Goal: Information Seeking & Learning: Understand process/instructions

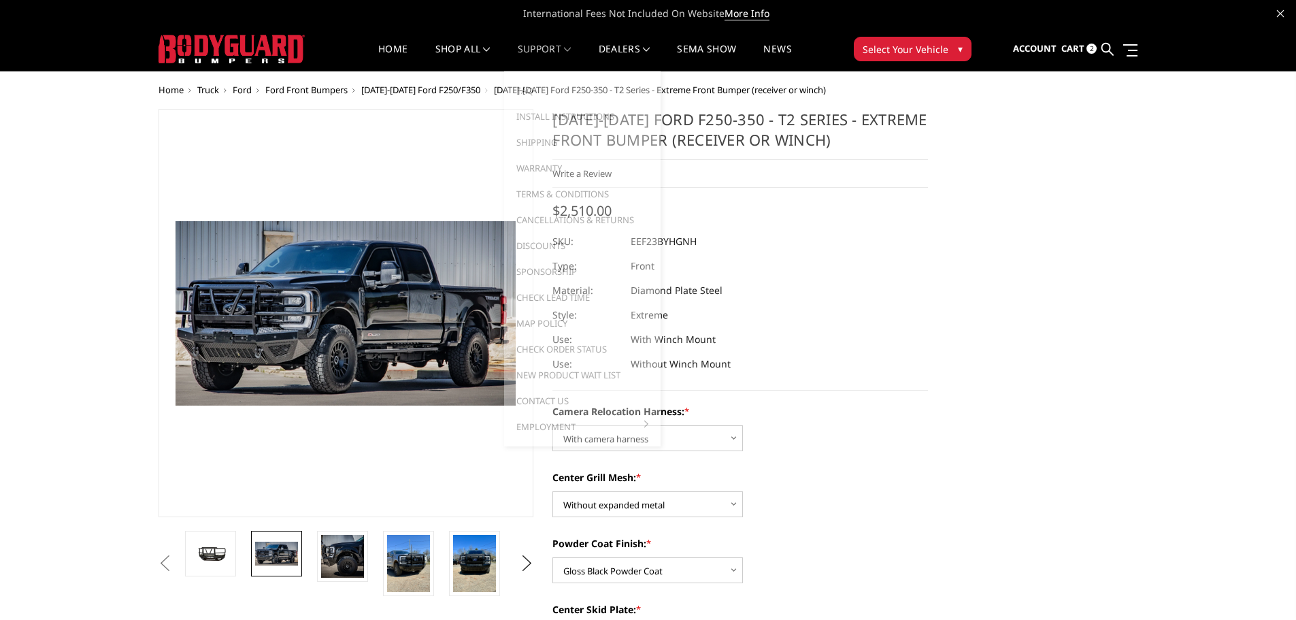
select select "3753"
select select "3752"
select select "3749"
select select "3745"
select select "3744"
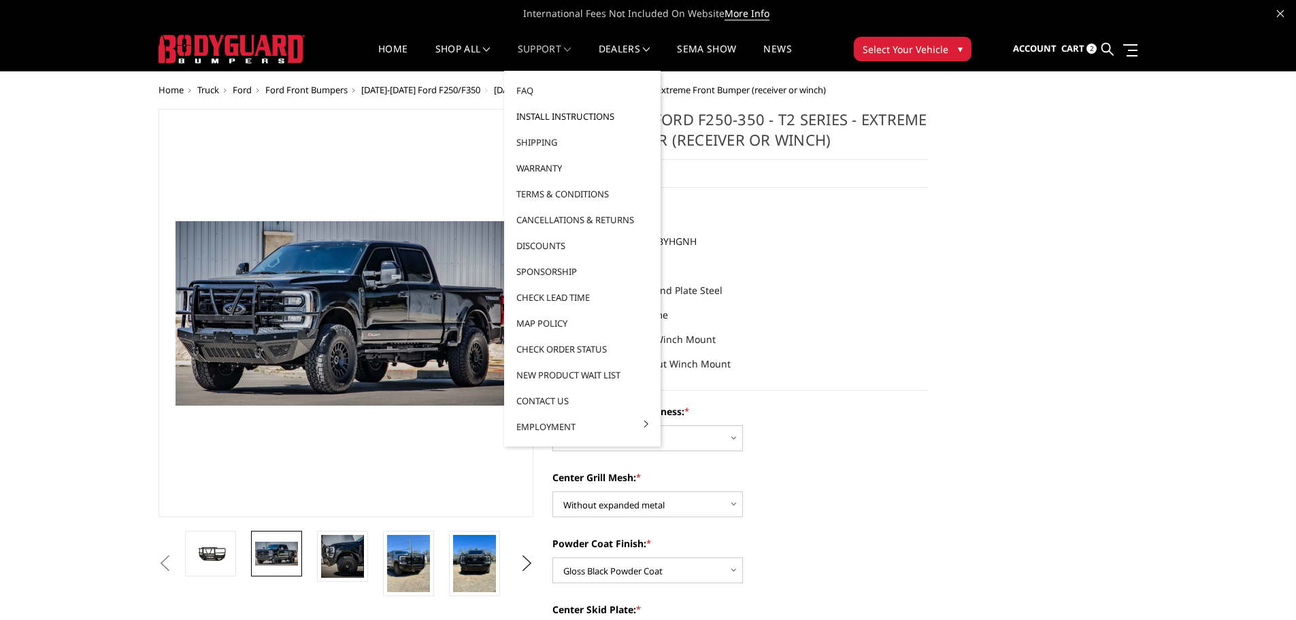
click at [550, 116] on link "Install Instructions" at bounding box center [583, 116] width 146 height 26
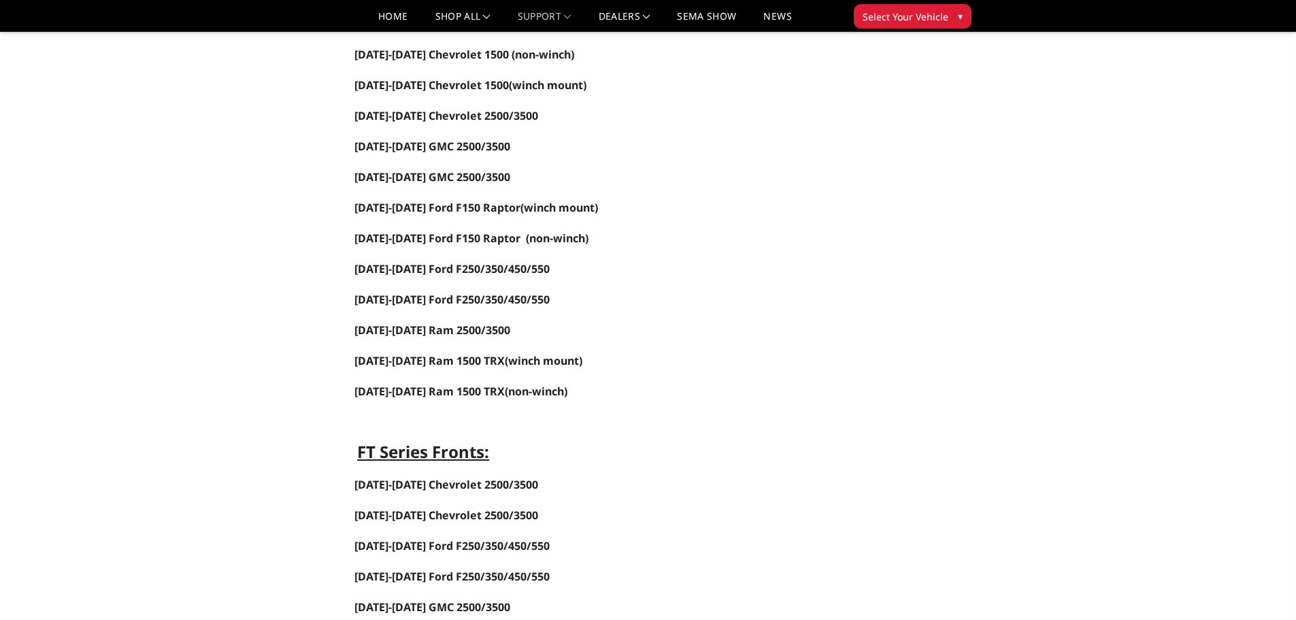
scroll to position [408, 0]
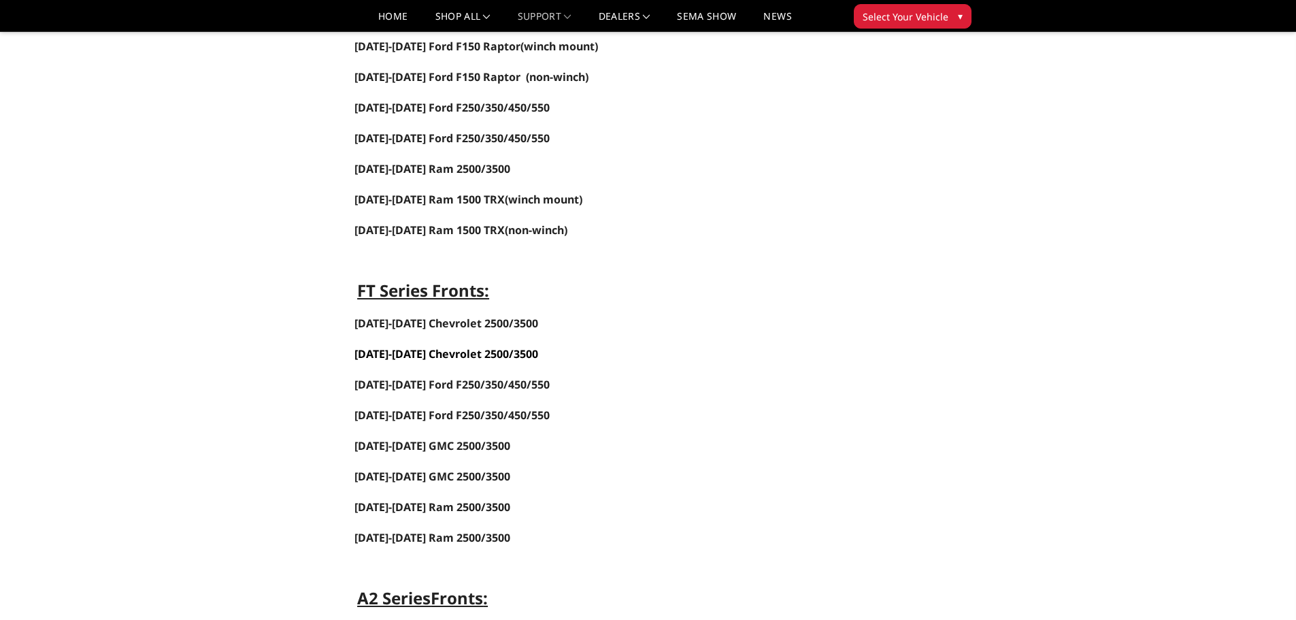
click at [429, 357] on link "[DATE]-[DATE] Chevrolet 2500/3500" at bounding box center [446, 353] width 184 height 15
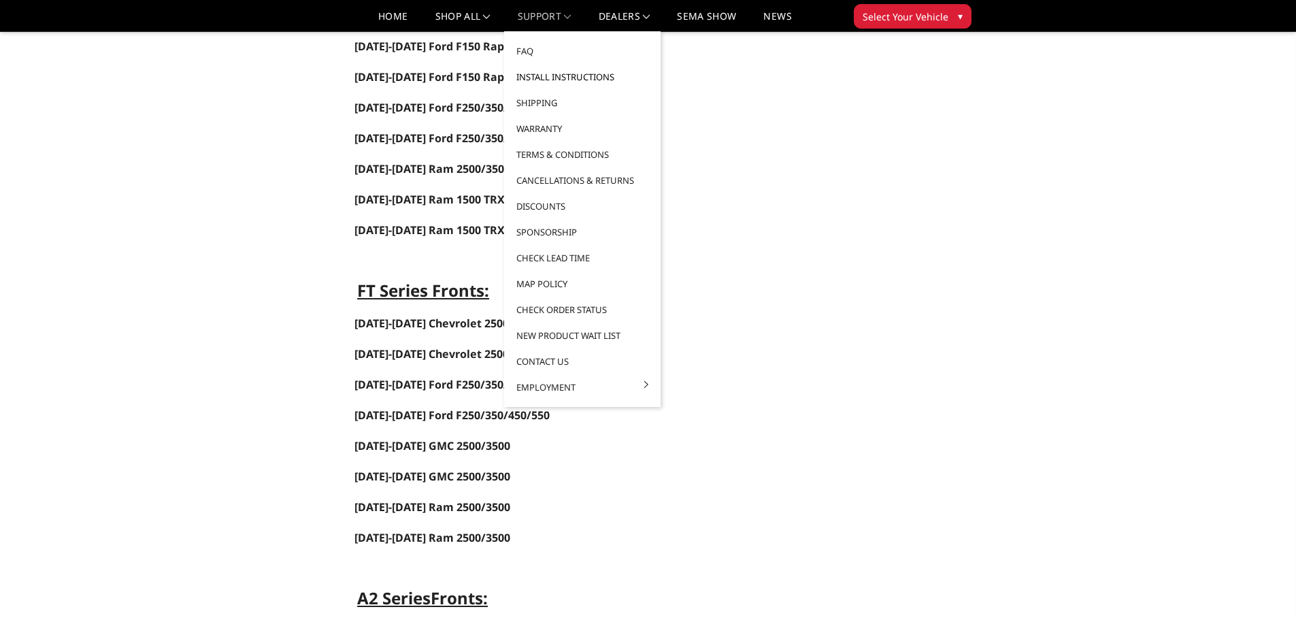
click at [542, 77] on link "Install Instructions" at bounding box center [583, 77] width 146 height 26
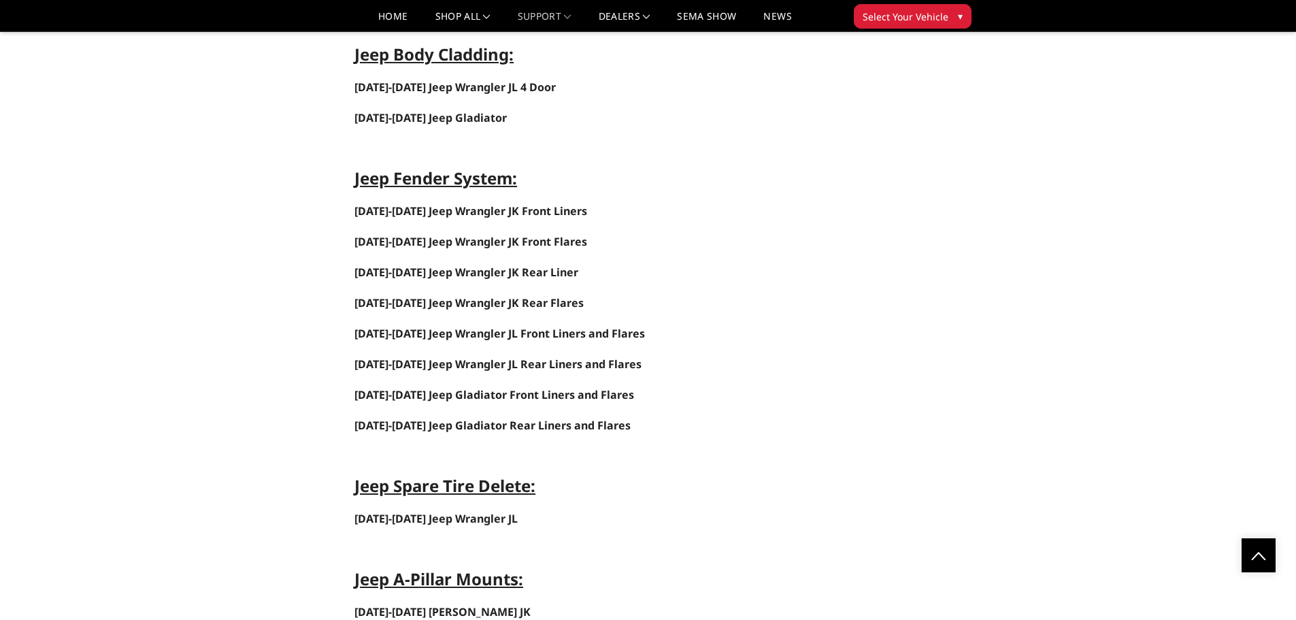
scroll to position [5579, 0]
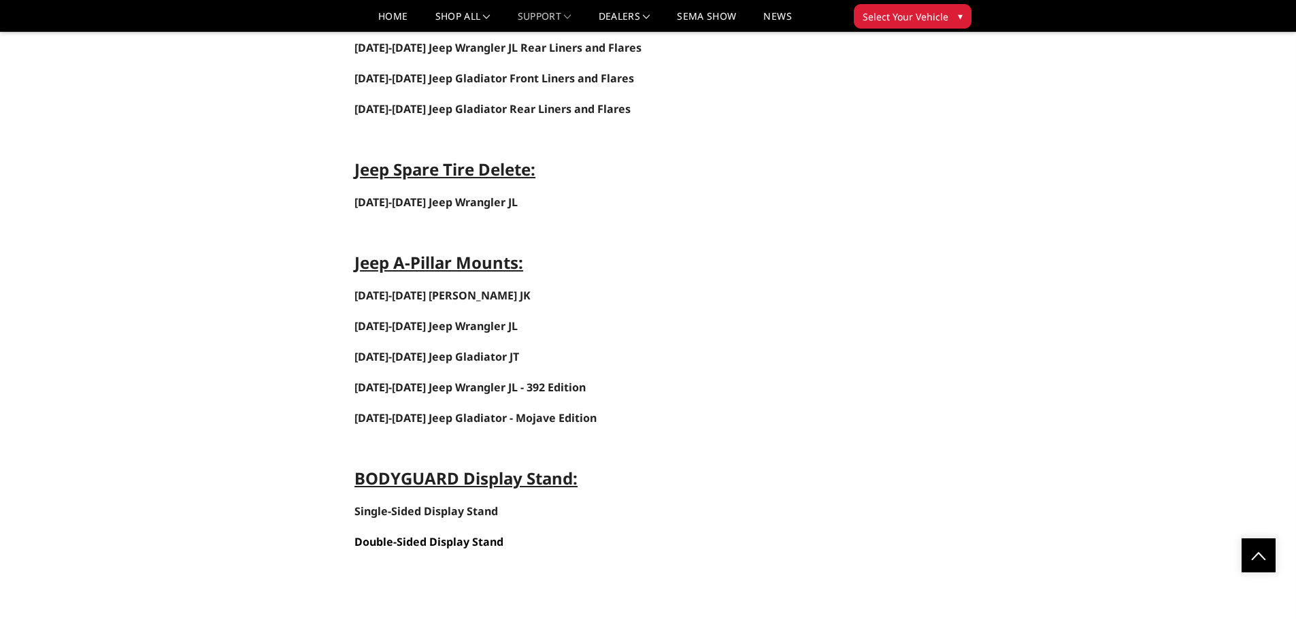
click at [412, 540] on strong "Double-Sided Display Stand" at bounding box center [428, 541] width 149 height 15
